Goal: Find specific page/section: Find specific page/section

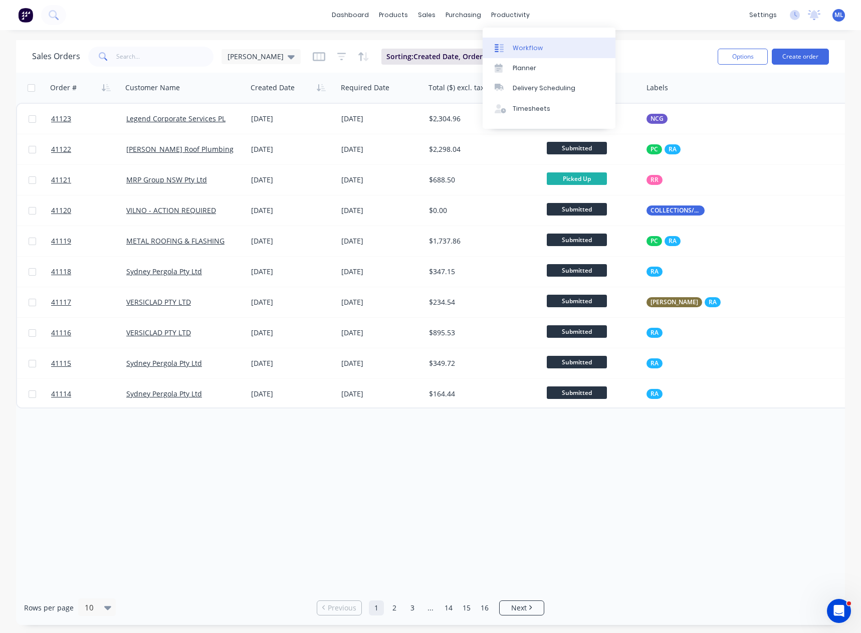
click at [508, 52] on div at bounding box center [502, 48] width 15 height 9
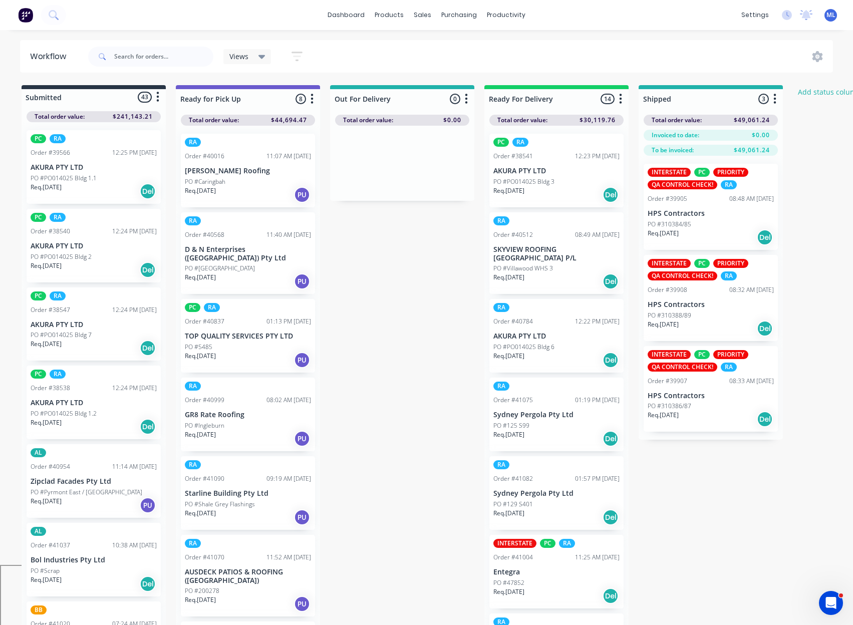
click at [397, 219] on div "Submitted 43 Status colour #273444 hex #273444 Save Cancel Summaries Total orde…" at bounding box center [537, 358] width 1090 height 546
click at [445, 44] on div "Sales Orders" at bounding box center [459, 48] width 41 height 9
